Goal: Information Seeking & Learning: Learn about a topic

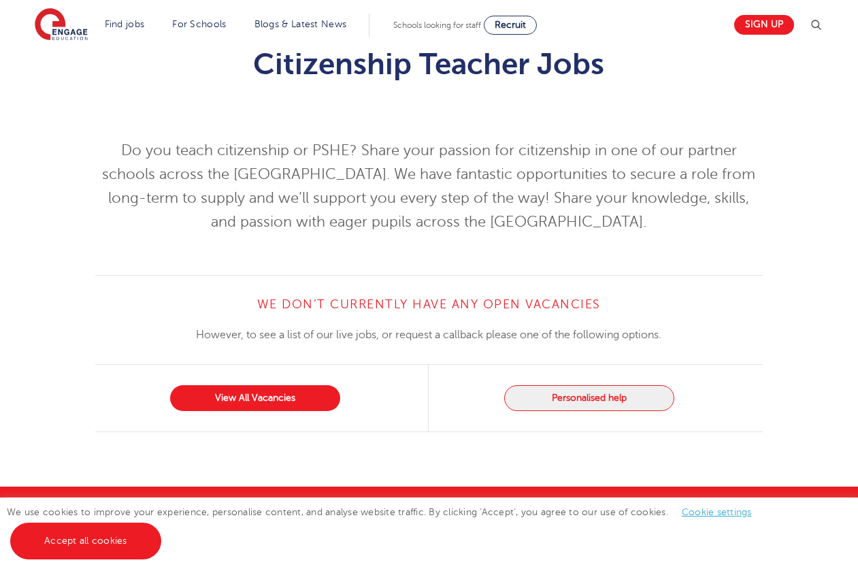
scroll to position [78, 0]
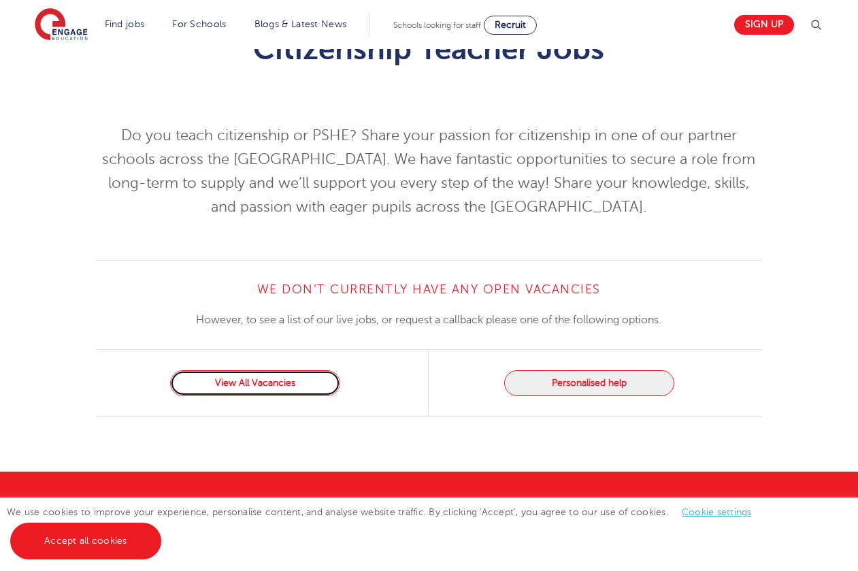
click at [281, 383] on link "View All Vacancies" at bounding box center [255, 383] width 170 height 26
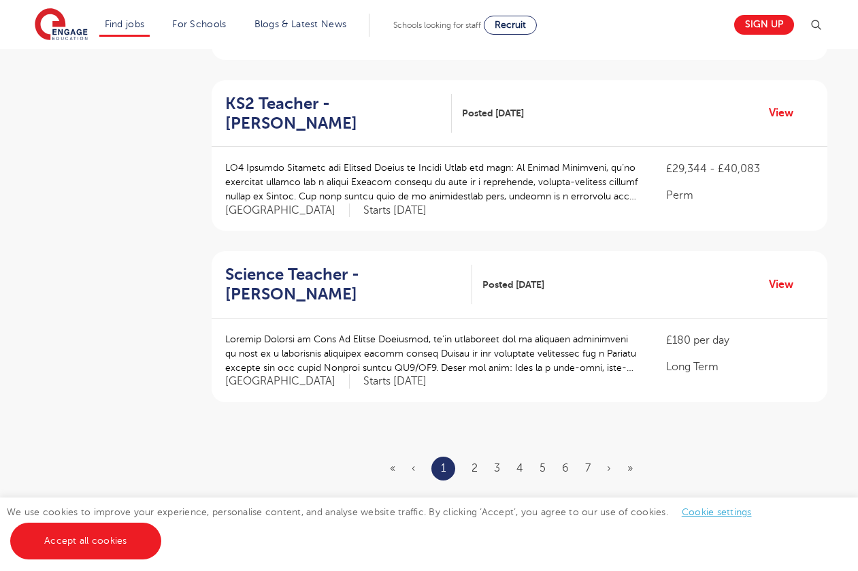
scroll to position [1494, 0]
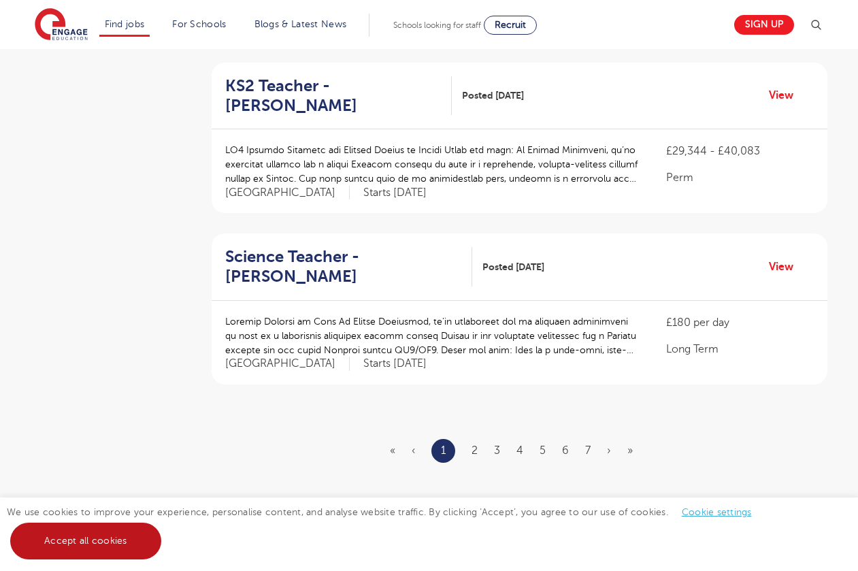
click at [101, 541] on link "Accept all cookies" at bounding box center [85, 541] width 151 height 37
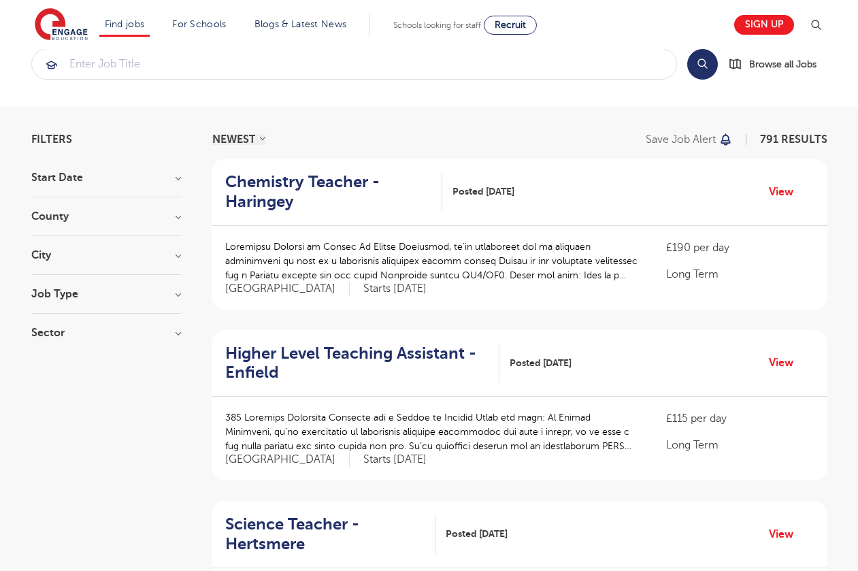
scroll to position [31, 0]
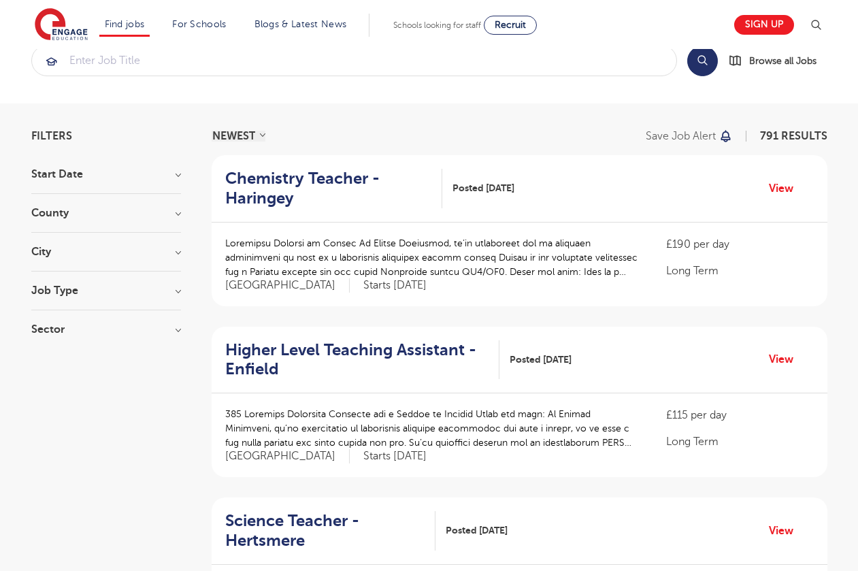
click at [175, 214] on h3 "County" at bounding box center [106, 213] width 150 height 11
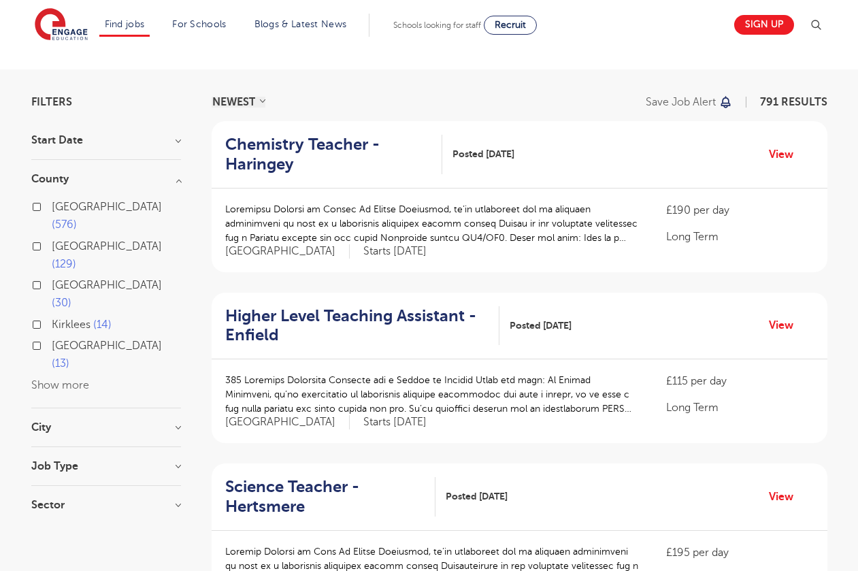
scroll to position [66, 0]
click at [74, 378] on button "Show more" at bounding box center [60, 384] width 58 height 12
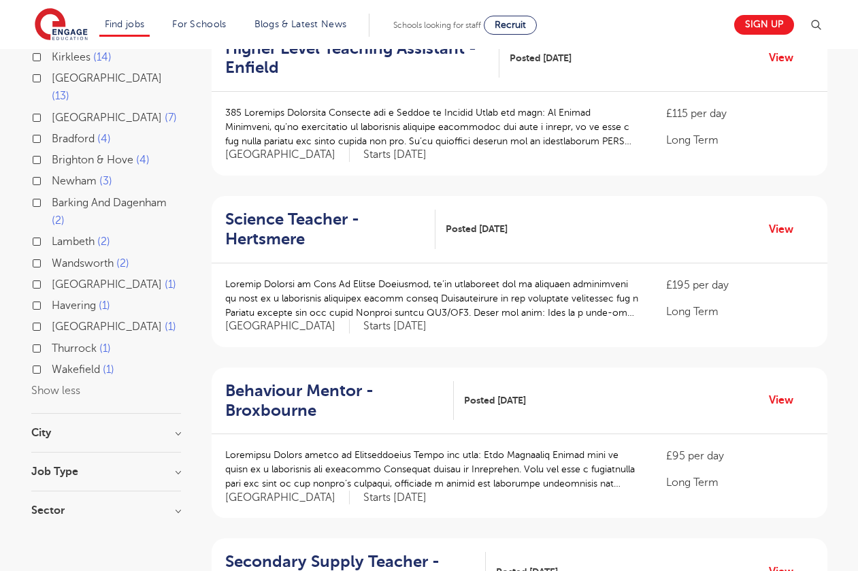
scroll to position [331, 0]
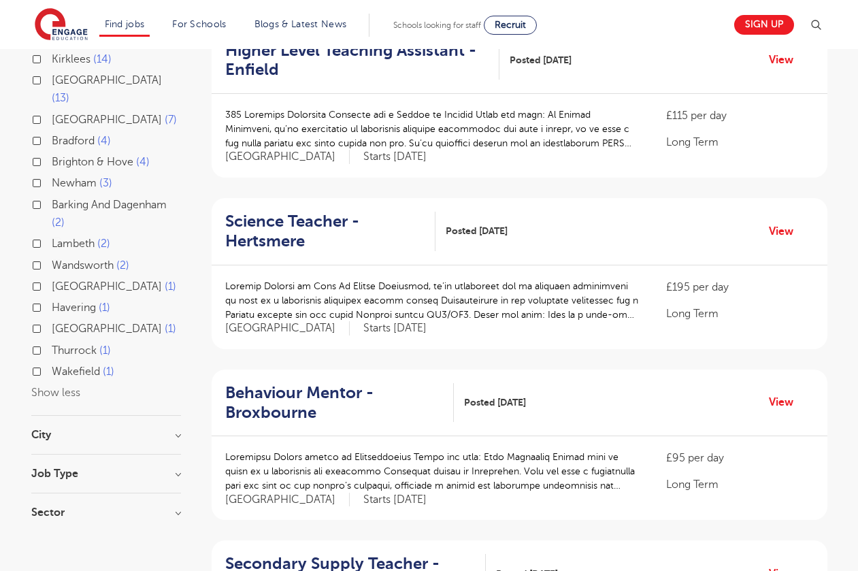
click at [177, 430] on h3 "City" at bounding box center [106, 435] width 150 height 11
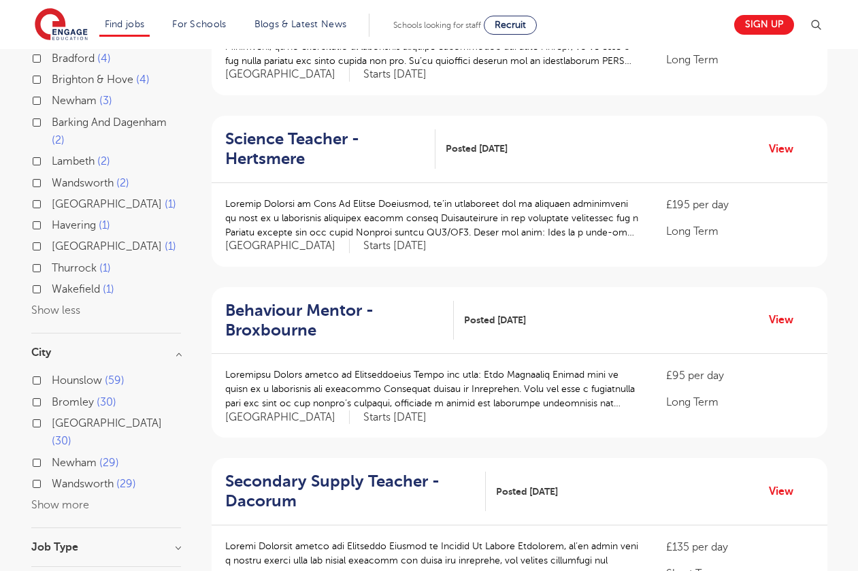
scroll to position [0, 0]
